Goal: Entertainment & Leisure: Browse casually

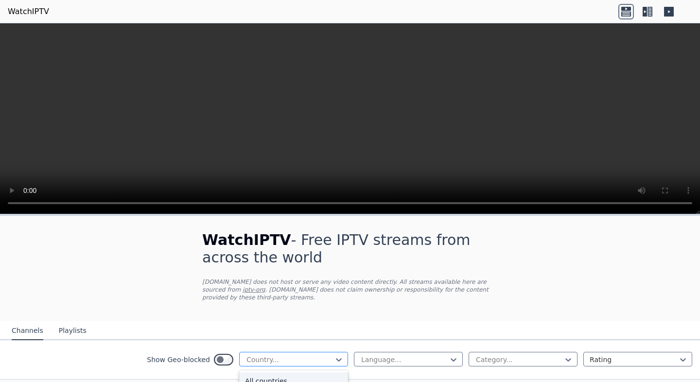
click at [309, 360] on div at bounding box center [289, 360] width 88 height 10
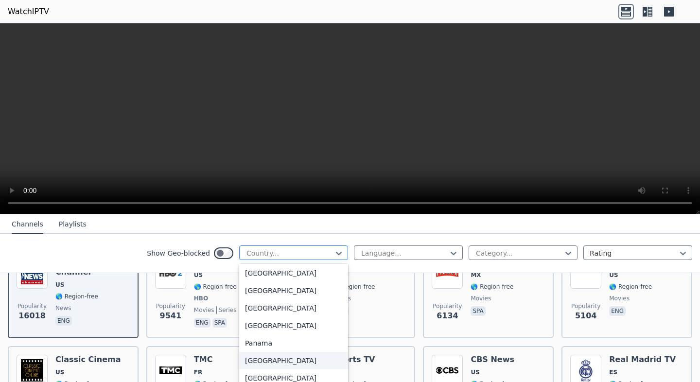
scroll to position [2447, 0]
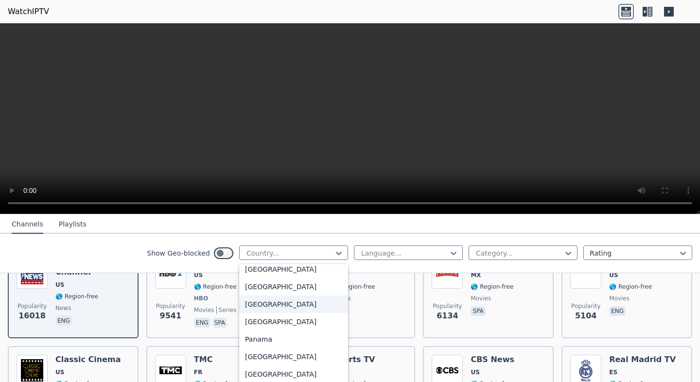
click at [304, 305] on div "[GEOGRAPHIC_DATA]" at bounding box center [293, 304] width 109 height 17
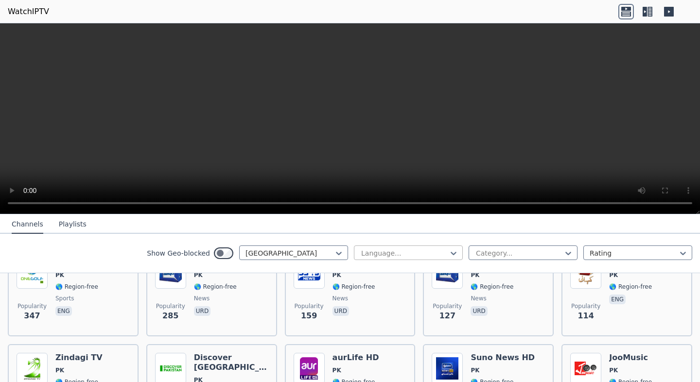
click at [431, 255] on div at bounding box center [404, 253] width 88 height 10
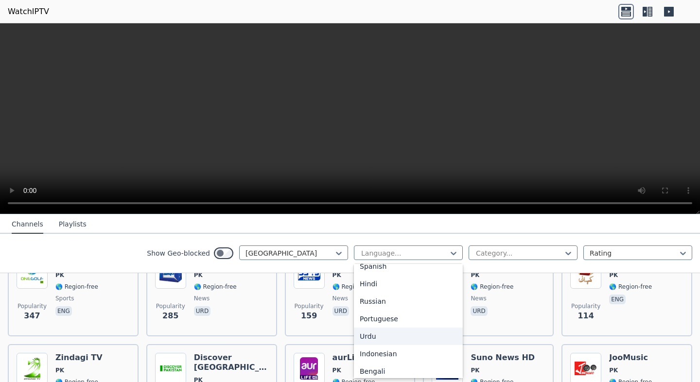
scroll to position [97, 0]
click at [413, 337] on div "Urdu" at bounding box center [408, 335] width 109 height 17
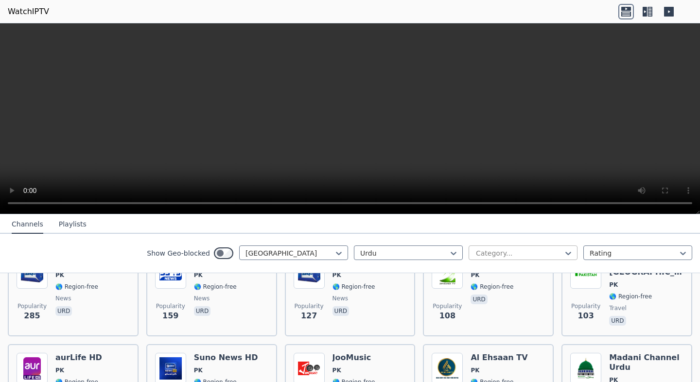
click at [540, 251] on div at bounding box center [519, 253] width 88 height 10
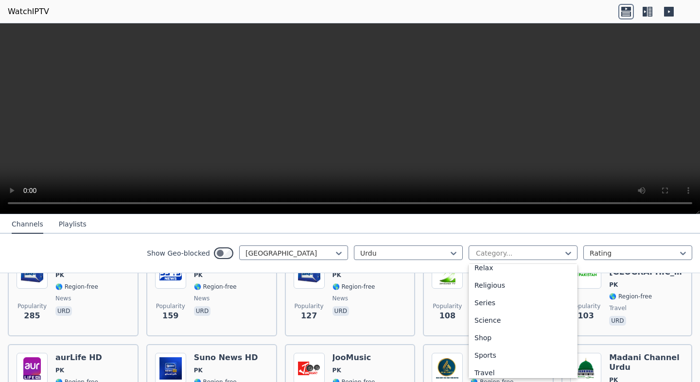
scroll to position [342, 0]
click at [513, 352] on div "Sports" at bounding box center [523, 352] width 109 height 17
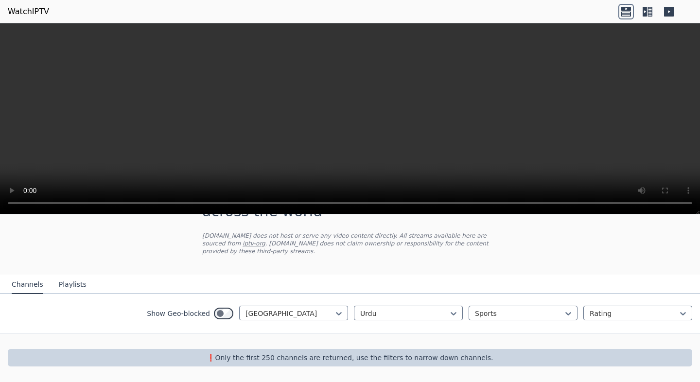
scroll to position [46, 0]
click at [606, 314] on div at bounding box center [634, 314] width 88 height 10
click at [570, 311] on icon at bounding box center [568, 314] width 10 height 10
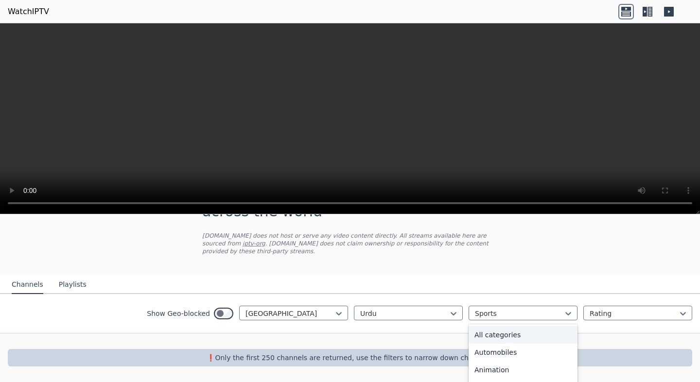
click at [541, 340] on div "All categories" at bounding box center [523, 334] width 109 height 17
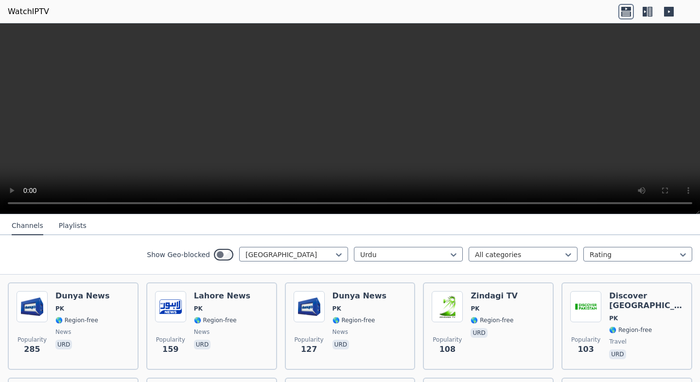
scroll to position [122, 0]
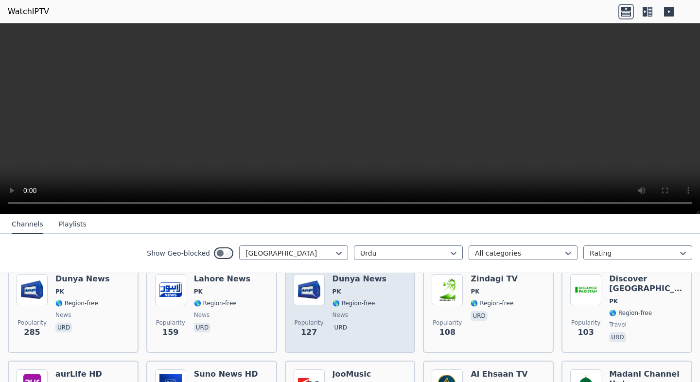
click at [392, 304] on div "Popularity 127 Dunya News PK 🌎 Region-free news urd" at bounding box center [350, 309] width 113 height 70
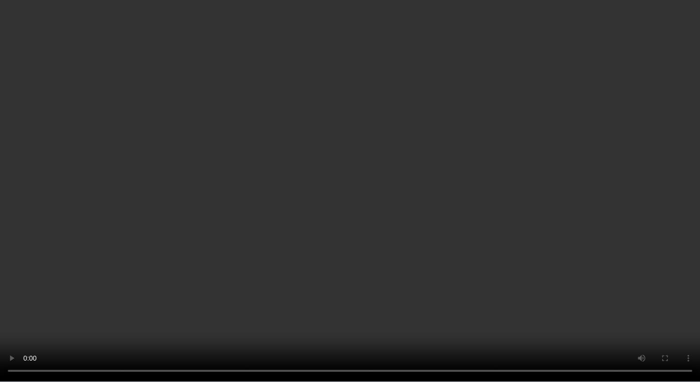
scroll to position [80, 0]
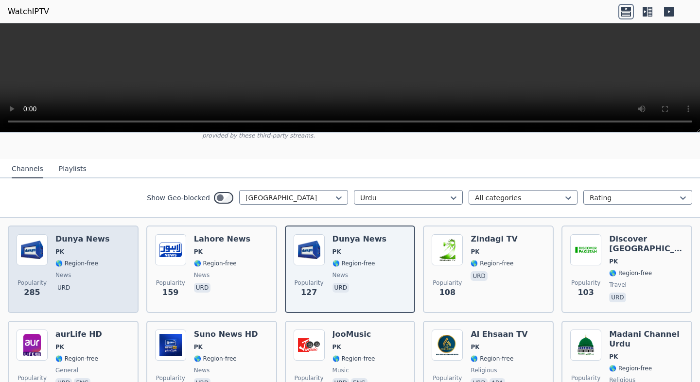
click at [109, 262] on div "Popularity 285 Dunya News PK 🌎 Region-free news urd" at bounding box center [73, 269] width 113 height 70
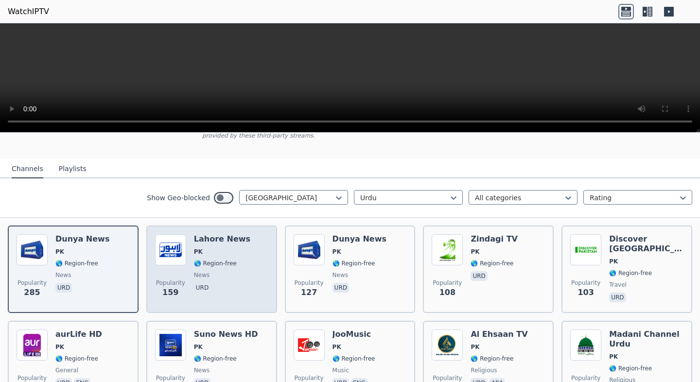
click at [191, 281] on div "Popularity 159 Lahore News PK 🌎 Region-free news urd" at bounding box center [211, 269] width 113 height 70
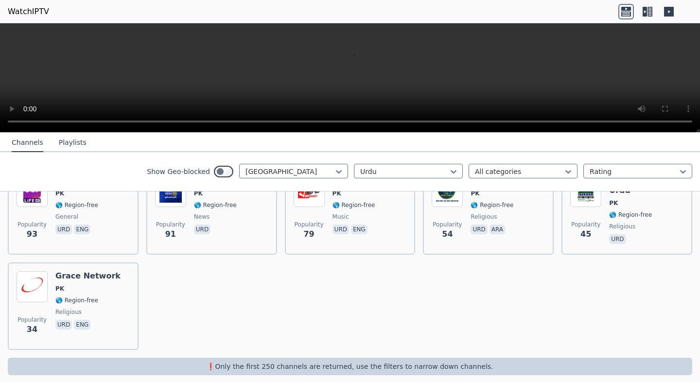
scroll to position [239, 0]
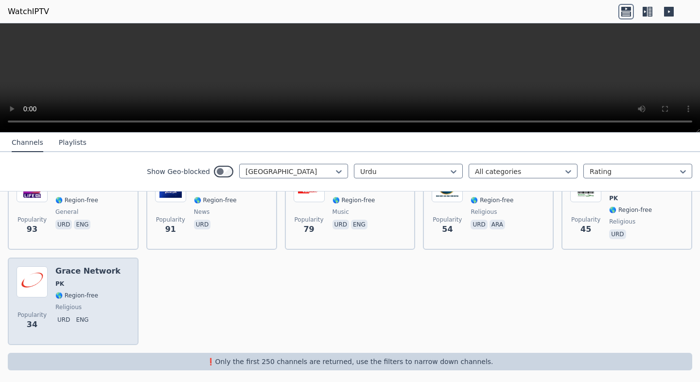
click at [97, 309] on span "religious" at bounding box center [87, 307] width 65 height 8
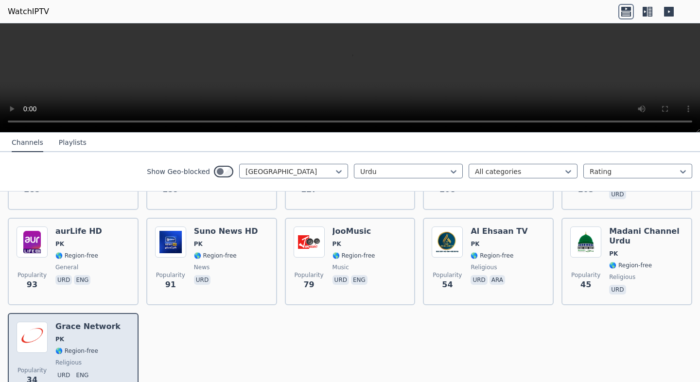
scroll to position [174, 0]
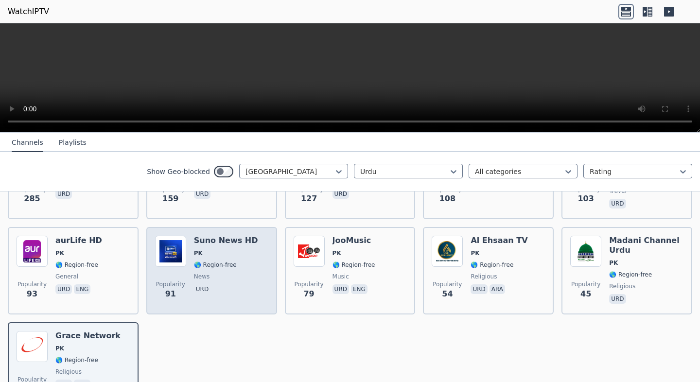
click at [201, 267] on span "🌎 Region-free" at bounding box center [215, 265] width 43 height 8
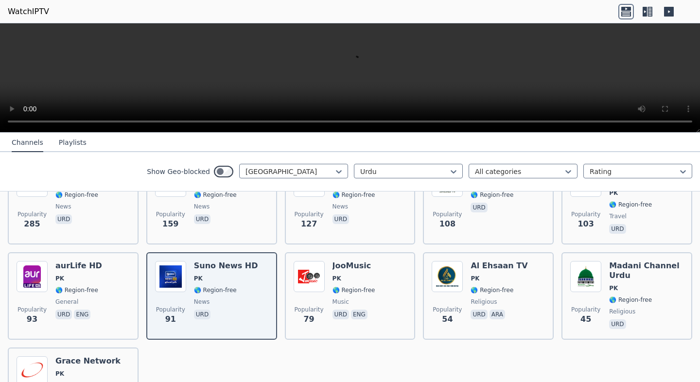
scroll to position [118, 0]
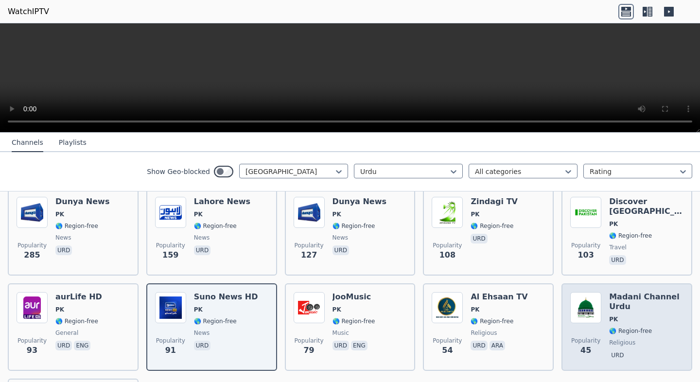
click at [649, 318] on span "PK" at bounding box center [646, 319] width 74 height 8
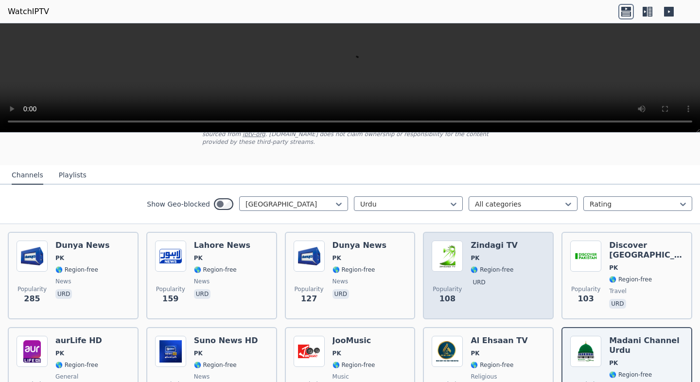
scroll to position [76, 0]
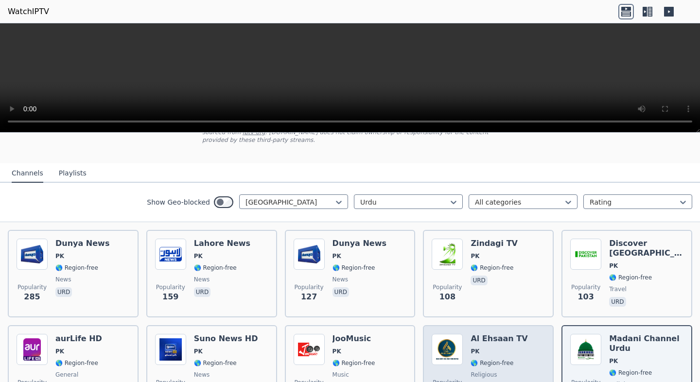
click at [505, 352] on span "PK" at bounding box center [499, 352] width 57 height 8
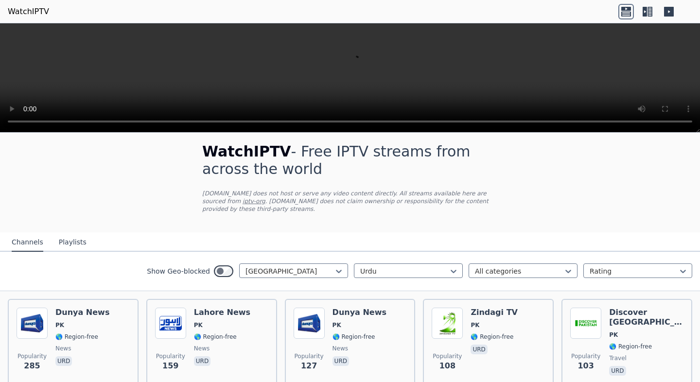
scroll to position [0, 0]
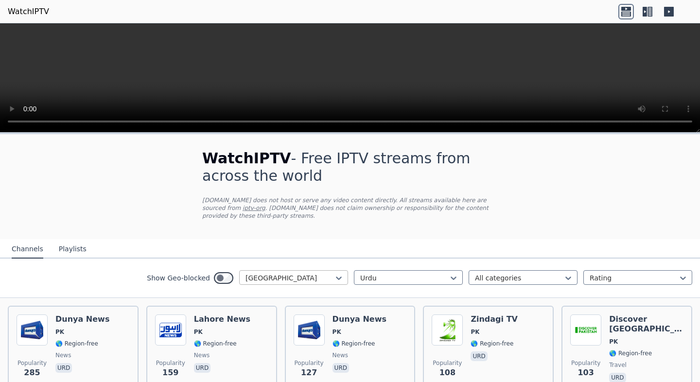
click at [317, 273] on div at bounding box center [289, 278] width 88 height 10
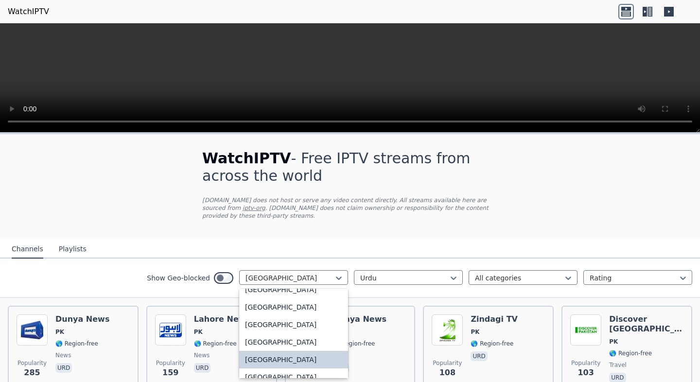
scroll to position [2422, 0]
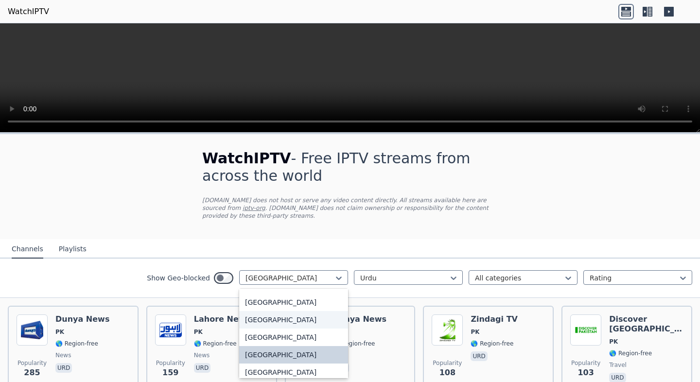
click at [312, 315] on div "[GEOGRAPHIC_DATA]" at bounding box center [293, 319] width 109 height 17
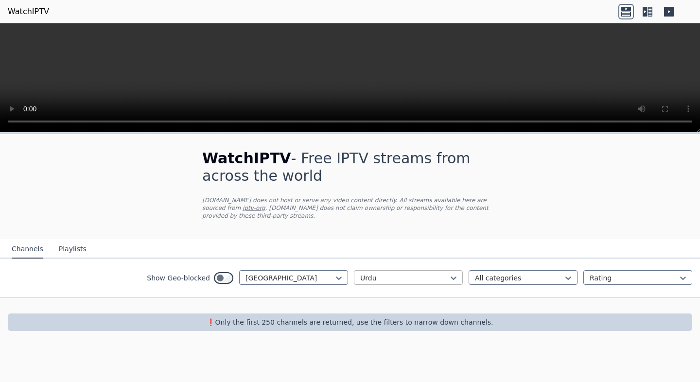
click at [395, 277] on div at bounding box center [404, 278] width 88 height 10
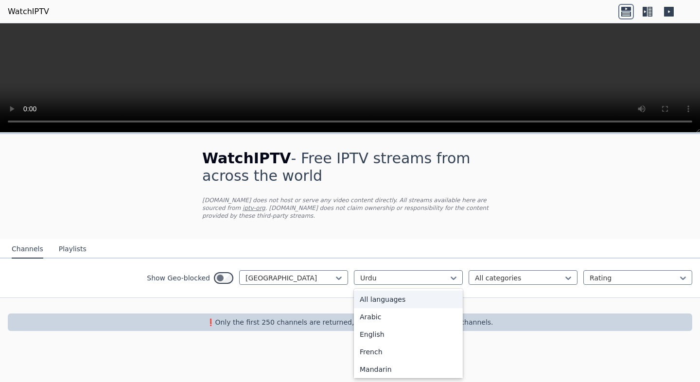
click at [409, 302] on div "All languages" at bounding box center [408, 299] width 109 height 17
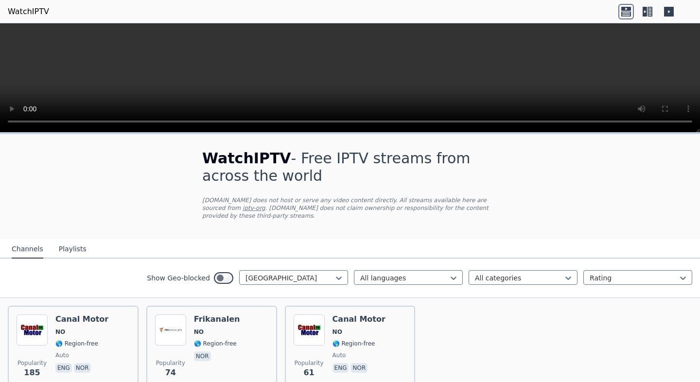
scroll to position [52, 0]
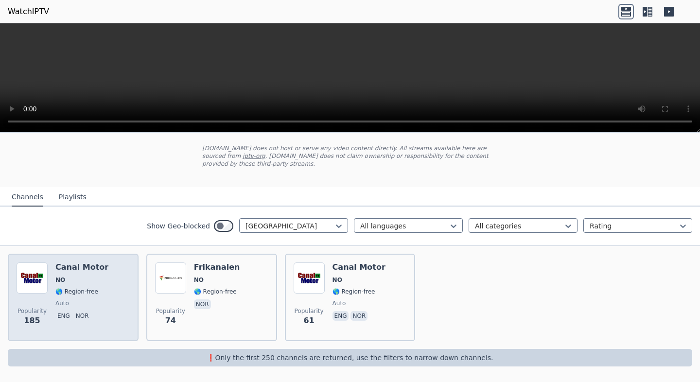
click at [105, 291] on div "Popularity 185 Canal Motor NO 🌎 Region-free auto eng nor" at bounding box center [73, 297] width 113 height 70
